Goal: Information Seeking & Learning: Learn about a topic

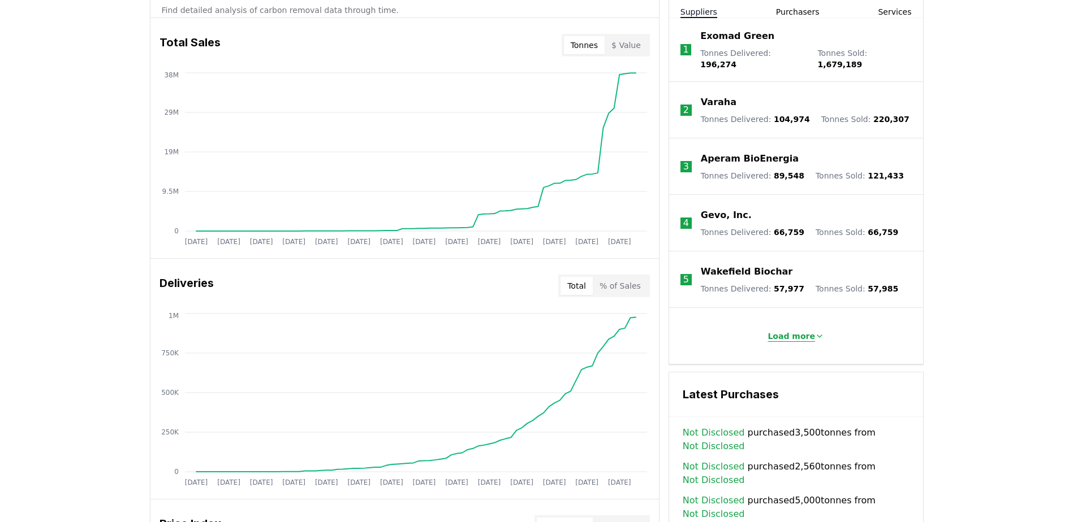
scroll to position [452, 0]
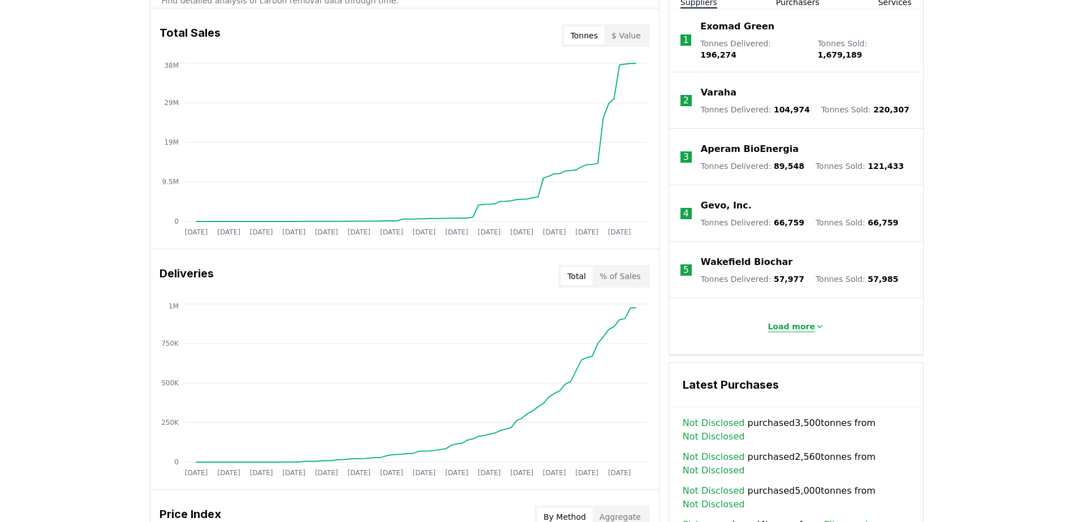
click at [802, 322] on p "Load more" at bounding box center [790, 326] width 47 height 11
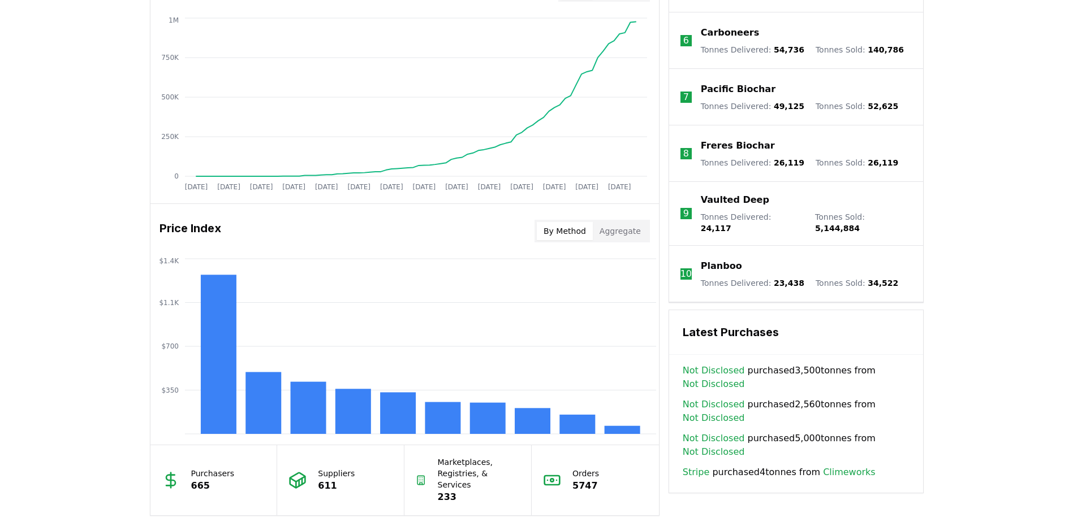
scroll to position [848, 0]
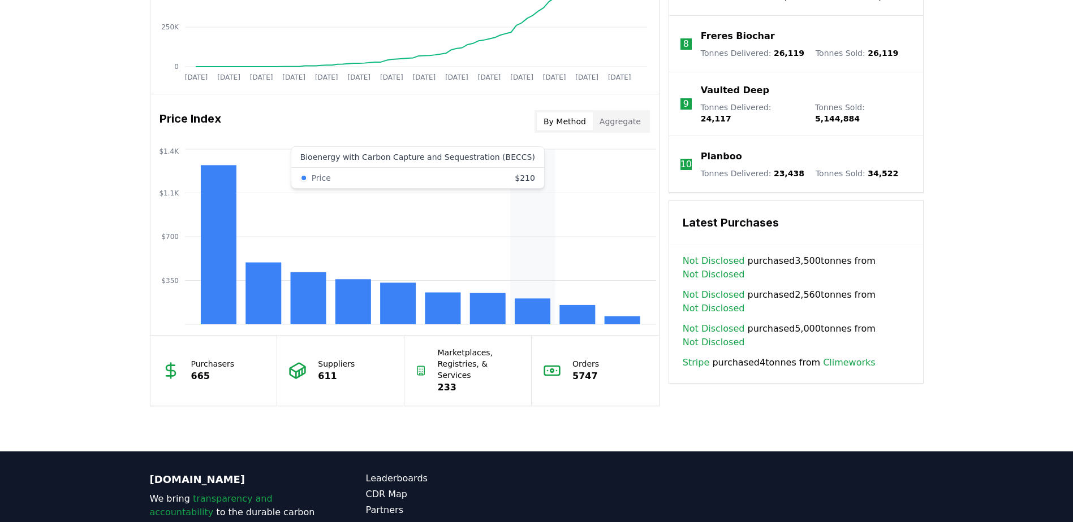
click at [537, 309] on rect at bounding box center [533, 312] width 36 height 26
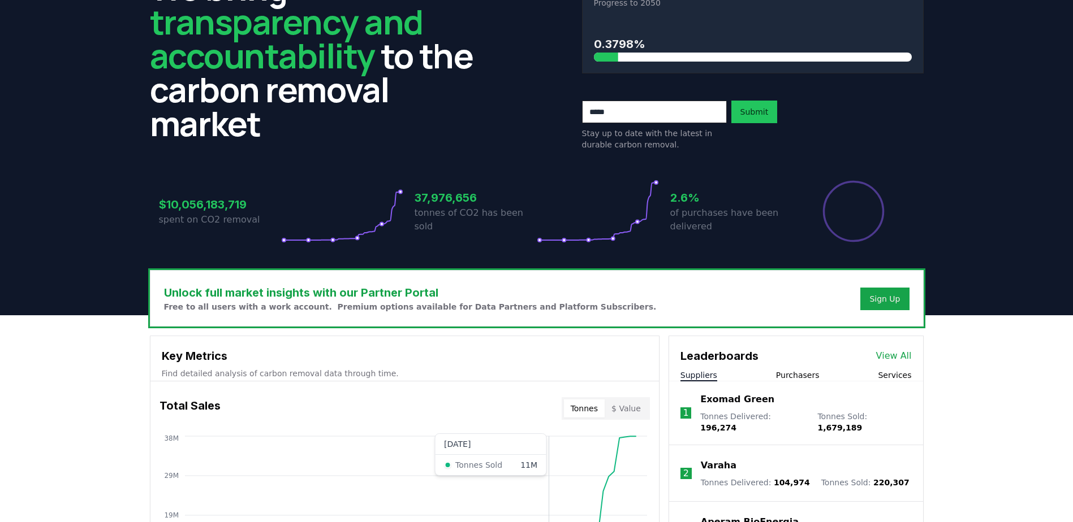
scroll to position [0, 0]
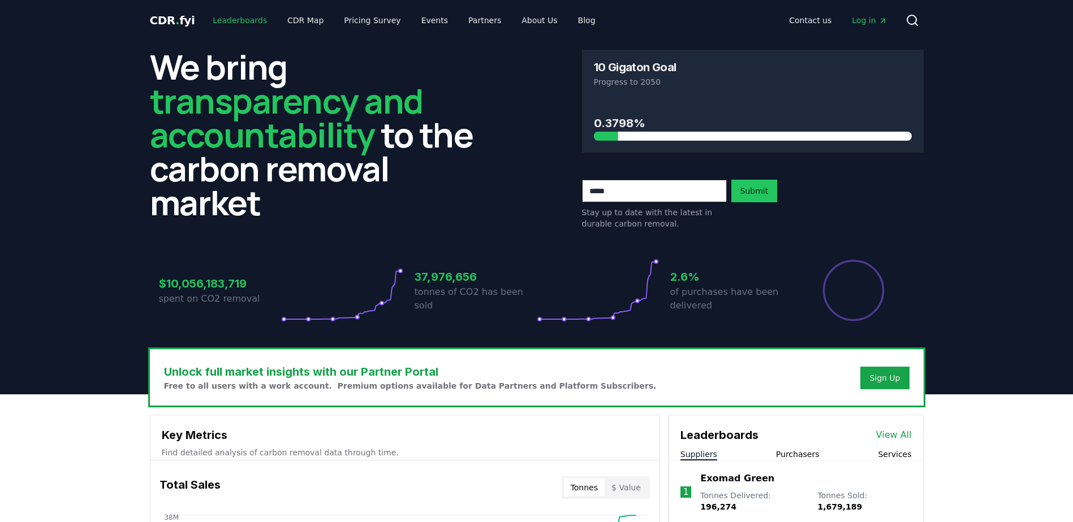
click at [249, 20] on link "Leaderboards" at bounding box center [240, 20] width 72 height 20
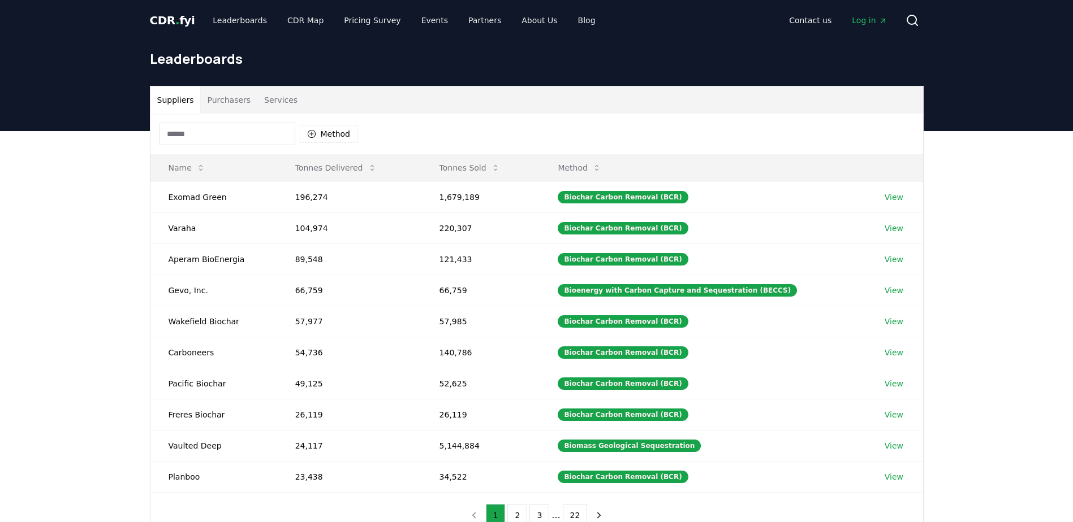
click at [218, 109] on button "Purchasers" at bounding box center [228, 100] width 57 height 27
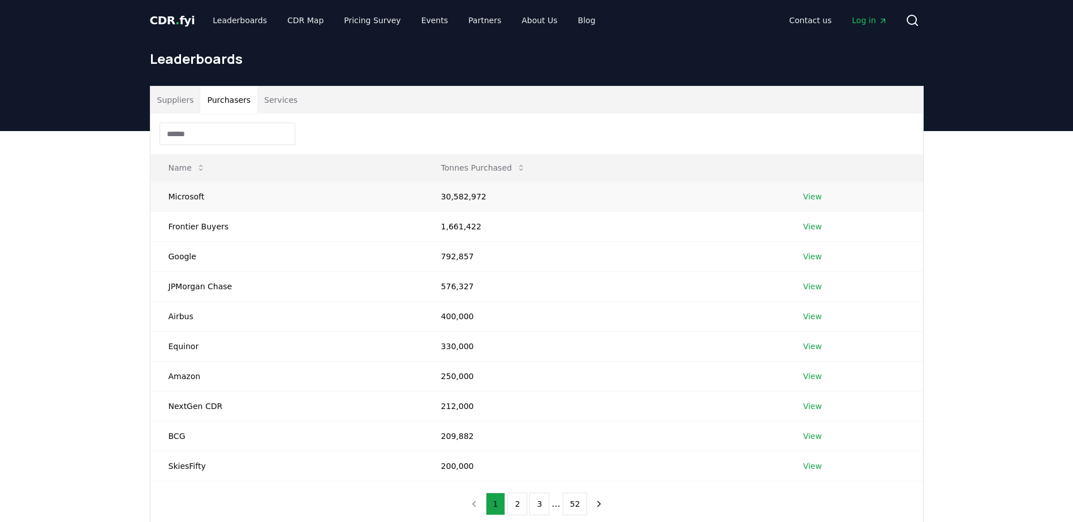
click at [813, 194] on link "View" at bounding box center [812, 196] width 19 height 11
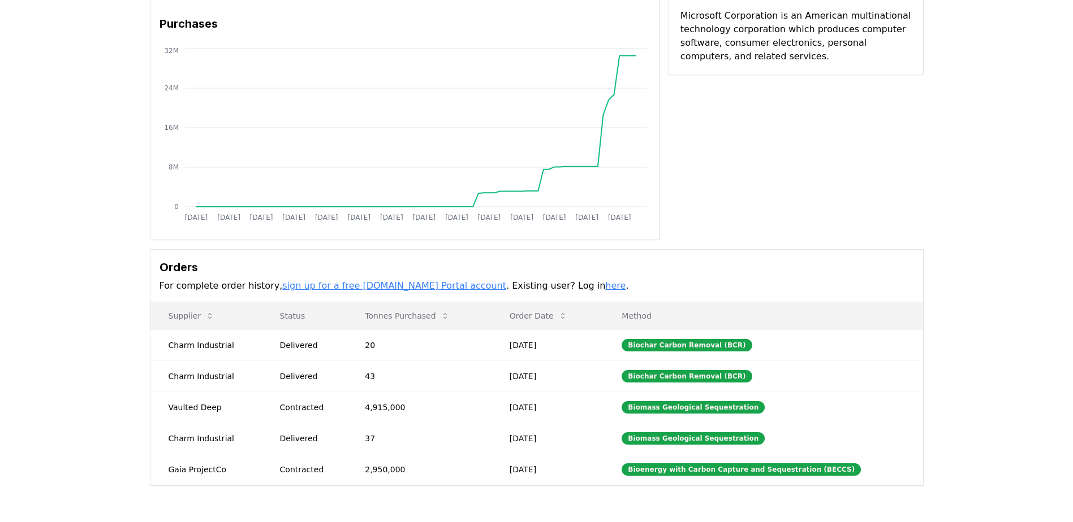
scroll to position [113, 0]
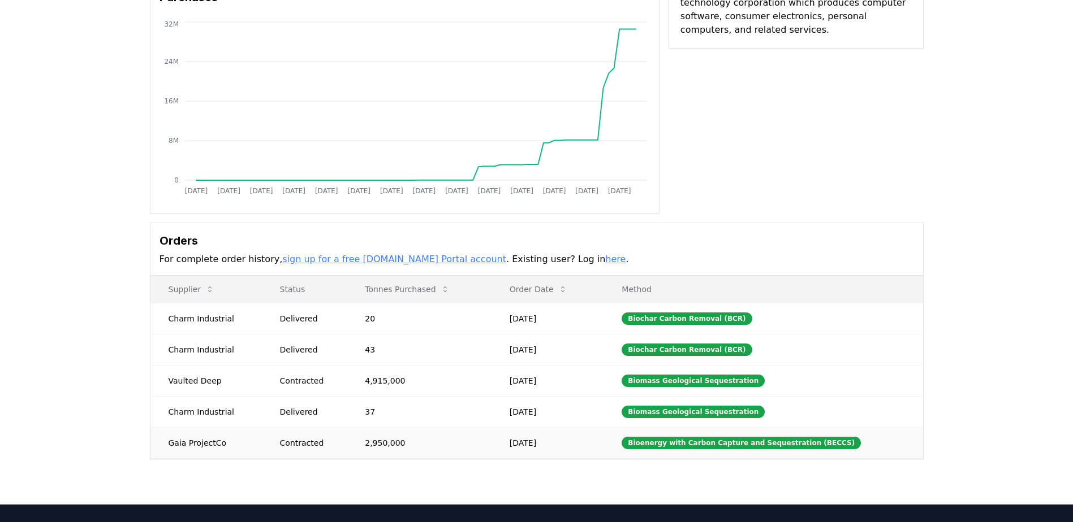
click at [588, 442] on td "[DATE]" at bounding box center [547, 442] width 113 height 31
click at [655, 442] on div "Bioenergy with Carbon Capture and Sequestration (BECCS)" at bounding box center [740, 443] width 239 height 12
drag, startPoint x: 434, startPoint y: 444, endPoint x: 290, endPoint y: 444, distance: 144.2
click at [418, 446] on td "2,950,000" at bounding box center [419, 442] width 145 height 31
drag, startPoint x: 280, startPoint y: 446, endPoint x: 201, endPoint y: 446, distance: 79.2
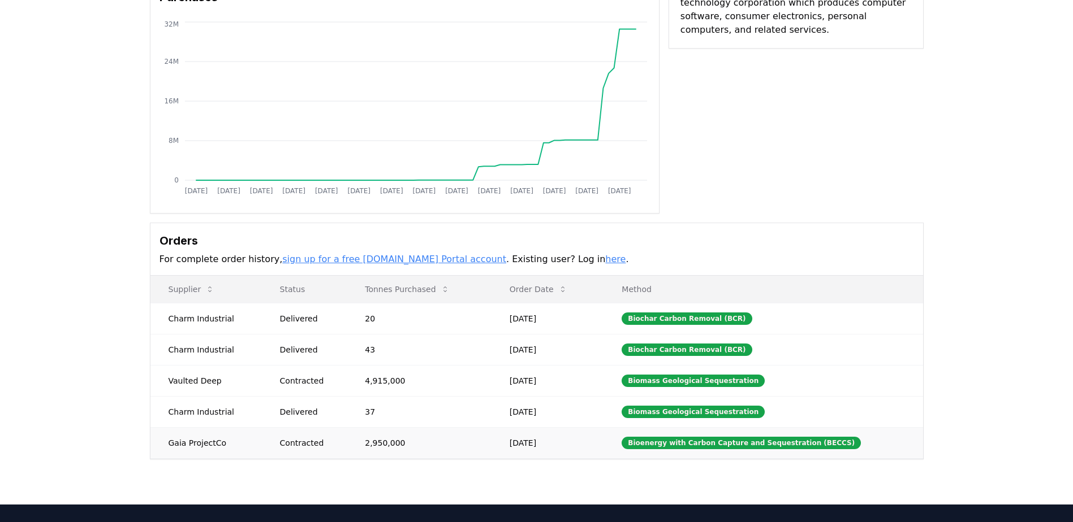
click at [264, 447] on td "Contracted" at bounding box center [304, 442] width 85 height 31
click at [201, 446] on td "Gaia ProjectCo" at bounding box center [205, 442] width 111 height 31
click at [332, 441] on div "Contracted" at bounding box center [309, 443] width 58 height 11
click at [517, 378] on td "[DATE]" at bounding box center [547, 380] width 113 height 31
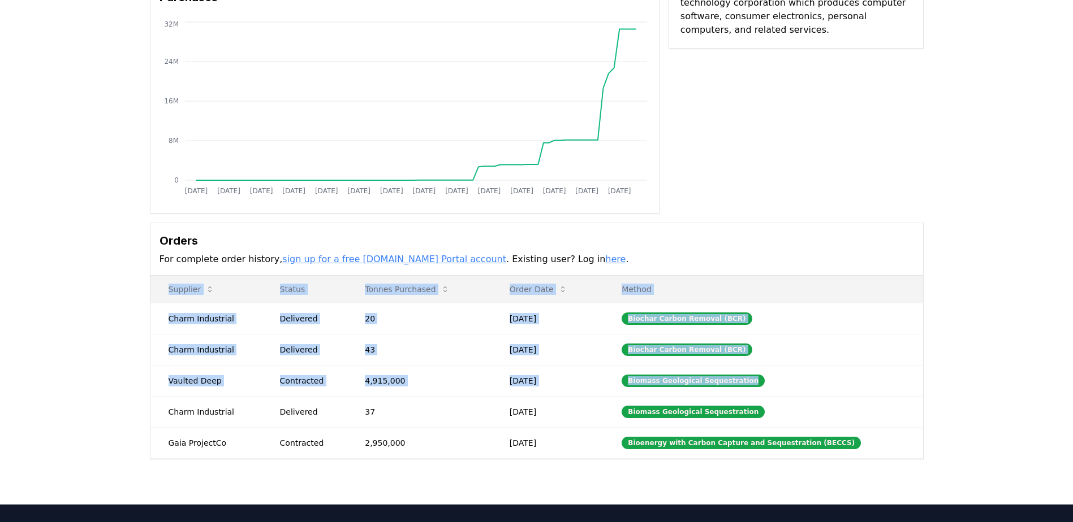
drag, startPoint x: 809, startPoint y: 377, endPoint x: 110, endPoint y: 377, distance: 698.4
click at [110, 377] on div "Purchaser Metrics Purchases [DATE] [DATE] [DATE] [DATE] [DATE] [DATE] [DATE] [D…" at bounding box center [536, 239] width 1073 height 532
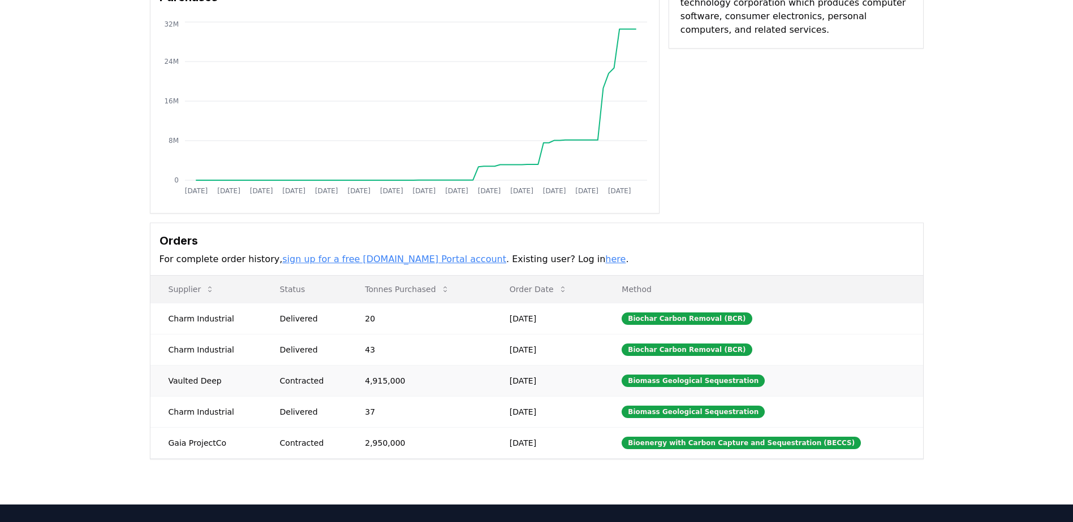
click at [914, 384] on td "Biomass Geological Sequestration" at bounding box center [762, 380] width 319 height 31
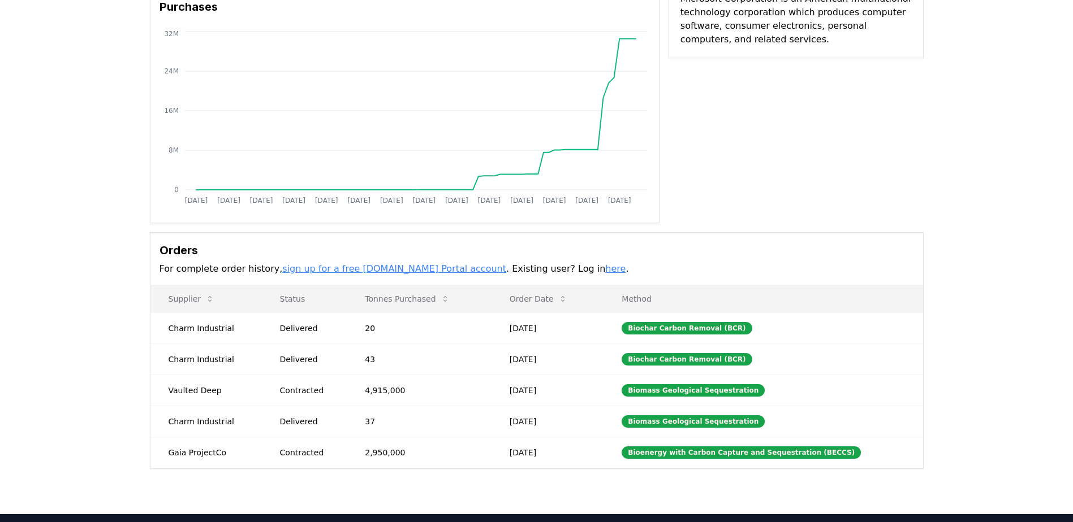
scroll to position [0, 0]
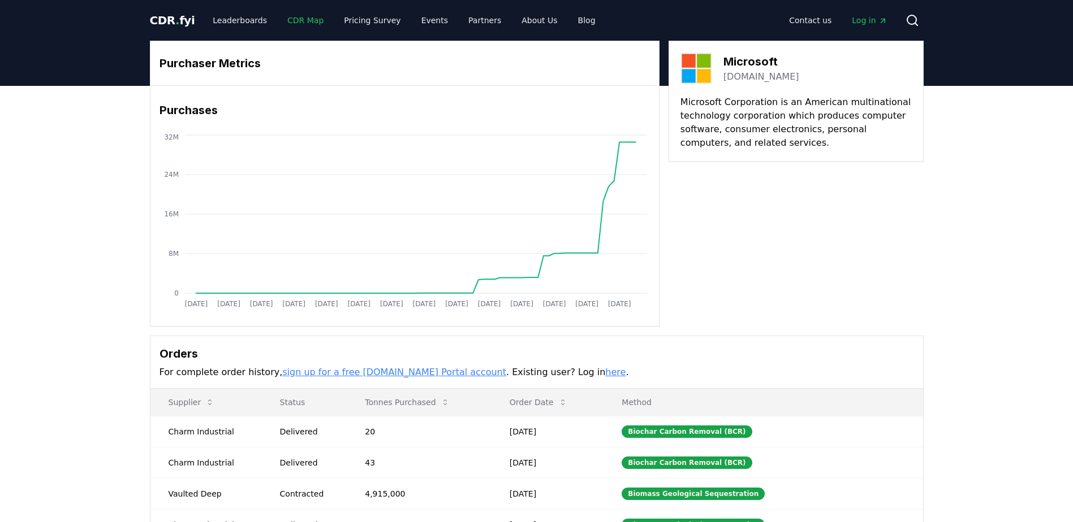
click at [291, 24] on link "CDR Map" at bounding box center [305, 20] width 54 height 20
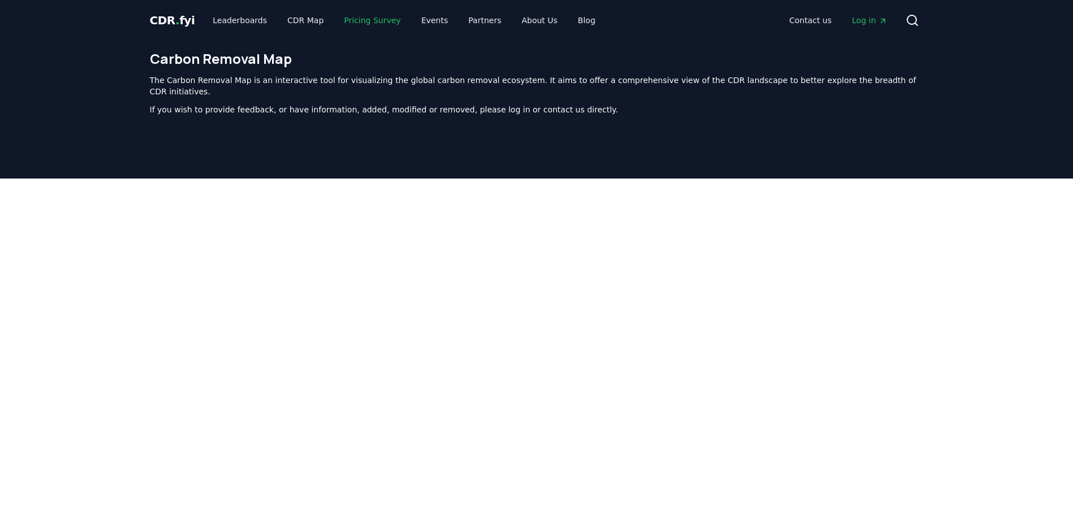
click at [373, 18] on link "Pricing Survey" at bounding box center [372, 20] width 75 height 20
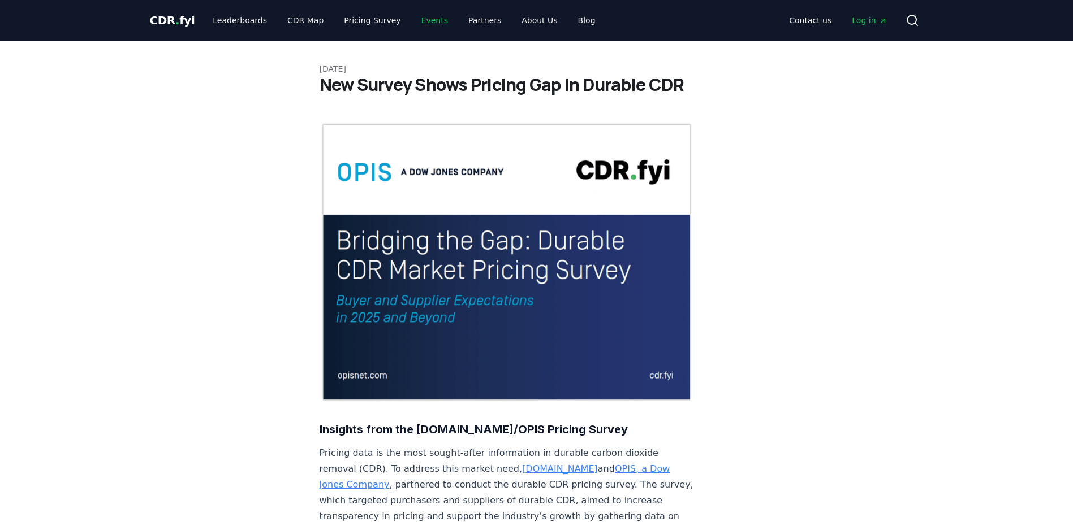
click at [413, 18] on link "Events" at bounding box center [434, 20] width 45 height 20
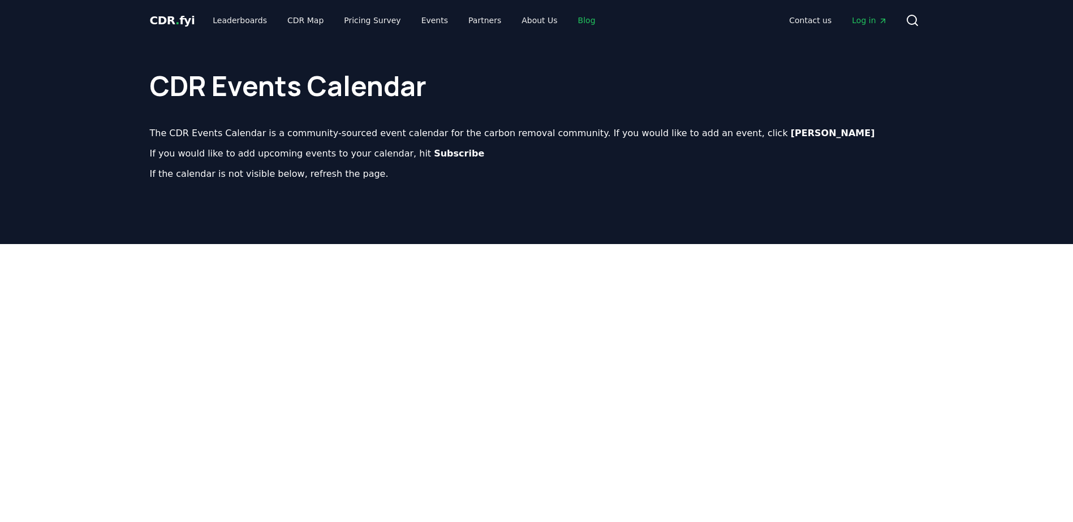
click at [569, 20] on link "Blog" at bounding box center [587, 20] width 36 height 20
click at [545, 23] on ul "Leaderboards CDR Map Pricing Survey Events Partners About Us Blog" at bounding box center [404, 20] width 400 height 20
click at [569, 20] on link "Blog" at bounding box center [587, 20] width 36 height 20
click at [472, 19] on link "Partners" at bounding box center [484, 20] width 51 height 20
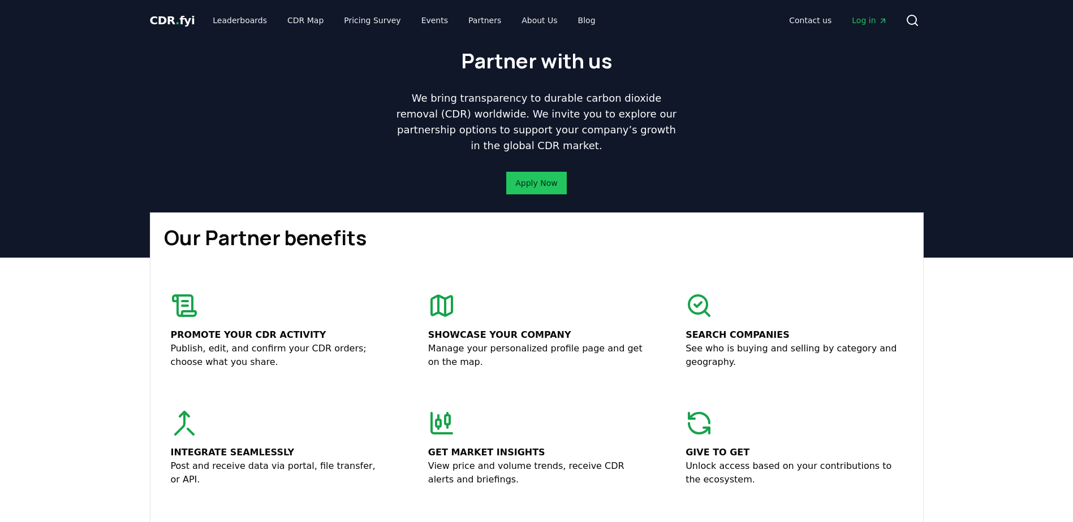
click at [80, 167] on header "Partner with us We bring transparency to durable carbon dioxide removal (CDR) w…" at bounding box center [536, 149] width 1073 height 217
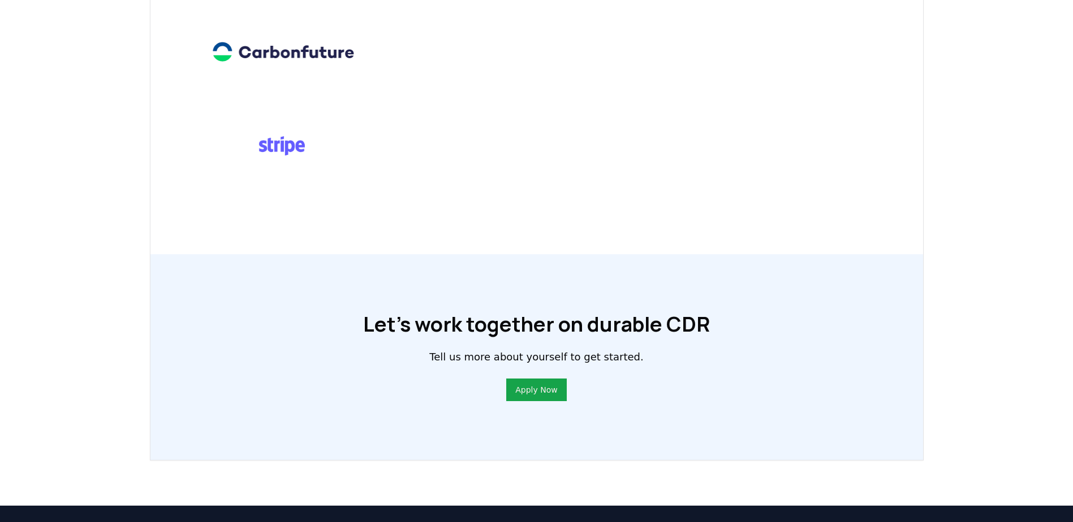
scroll to position [787, 0]
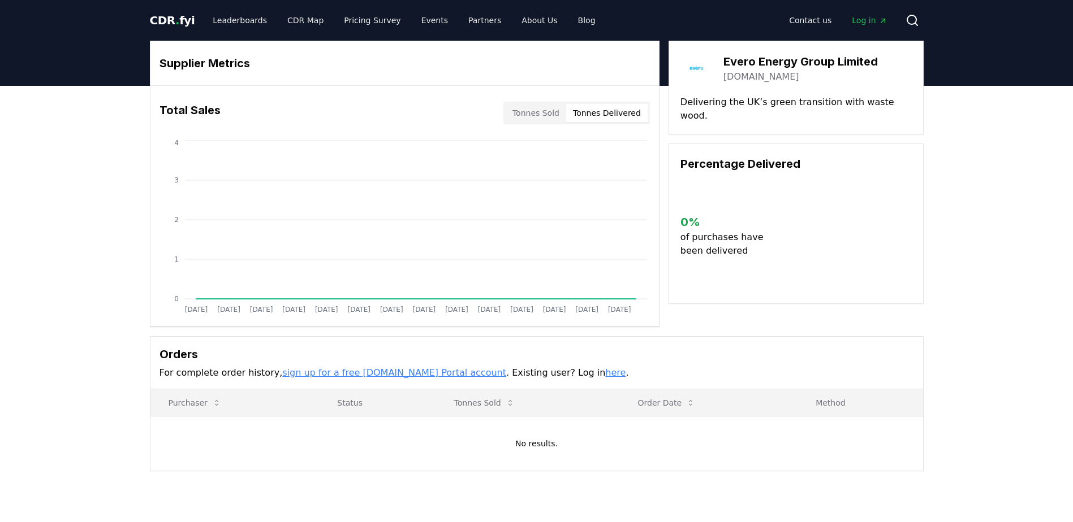
click at [637, 116] on button "Tonnes Delivered" at bounding box center [606, 113] width 81 height 18
click at [556, 114] on button "Tonnes Sold" at bounding box center [536, 113] width 61 height 18
